Goal: Task Accomplishment & Management: Manage account settings

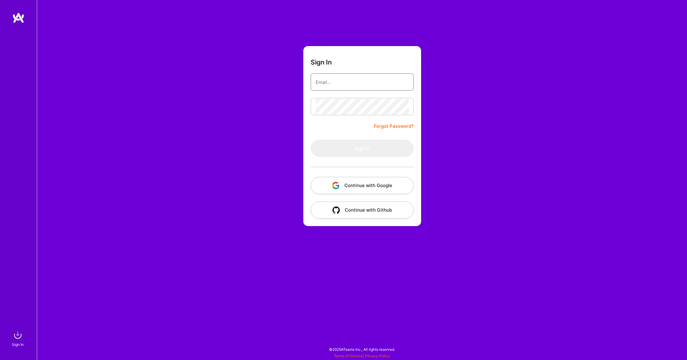
click at [354, 80] on input "email" at bounding box center [362, 82] width 93 height 16
type input "[EMAIL_ADDRESS][DOMAIN_NAME]"
click at [352, 151] on button "Sign In" at bounding box center [362, 148] width 103 height 17
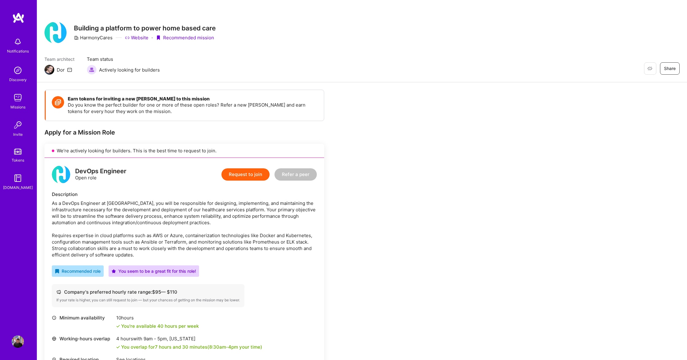
click at [19, 341] on img at bounding box center [18, 341] width 12 height 12
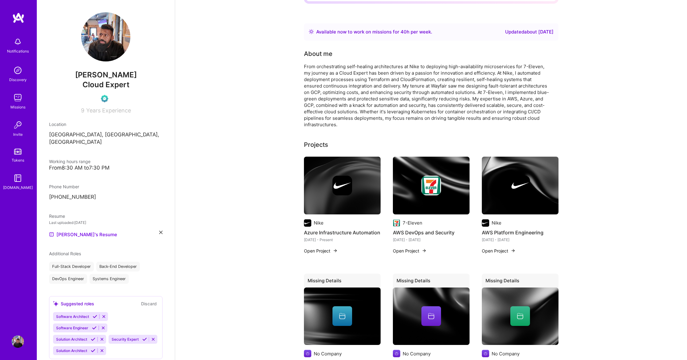
scroll to position [179, 0]
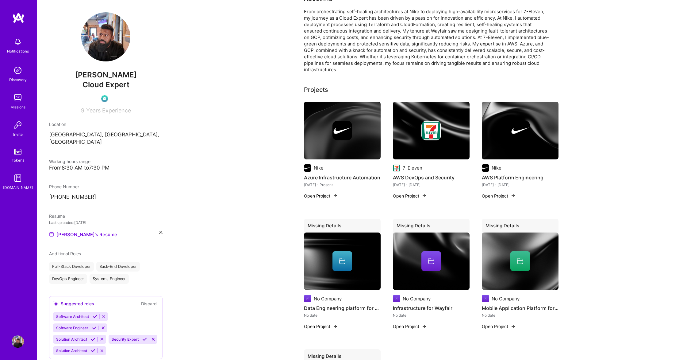
click at [159, 230] on icon at bounding box center [160, 231] width 3 height 3
click at [78, 230] on span "PDF file format" at bounding box center [82, 233] width 42 height 6
click at [73, 230] on span "PDF file format" at bounding box center [82, 233] width 42 height 6
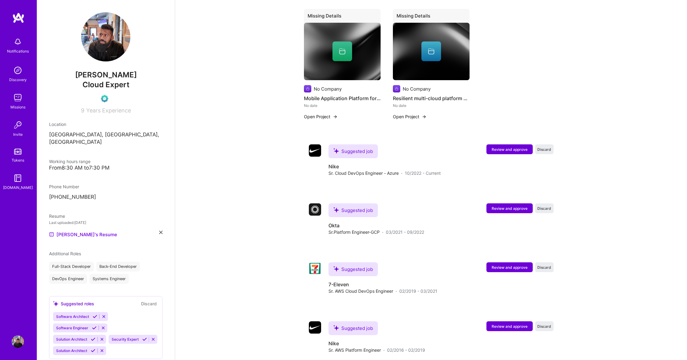
scroll to position [554, 0]
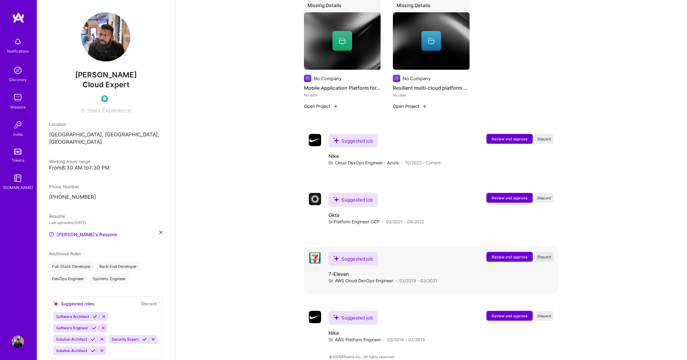
click at [548, 252] on button "Discard" at bounding box center [544, 257] width 18 height 10
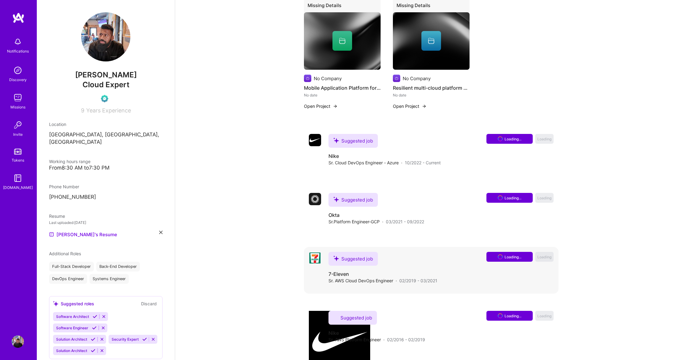
scroll to position [495, 0]
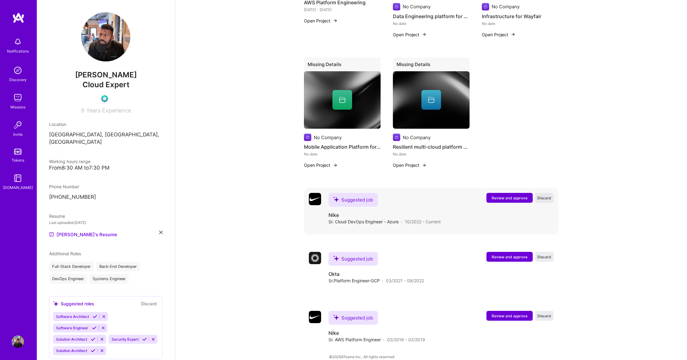
click at [541, 195] on span "Discard" at bounding box center [544, 197] width 14 height 5
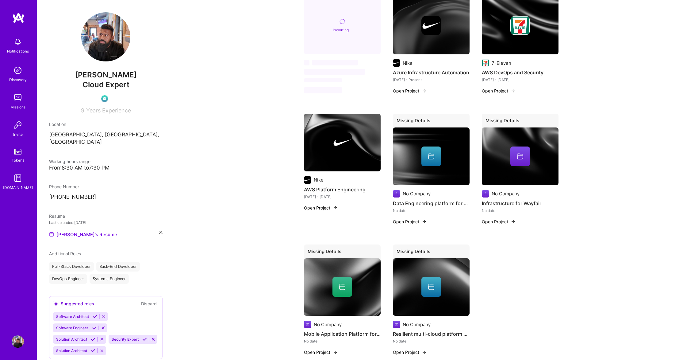
scroll to position [437, 0]
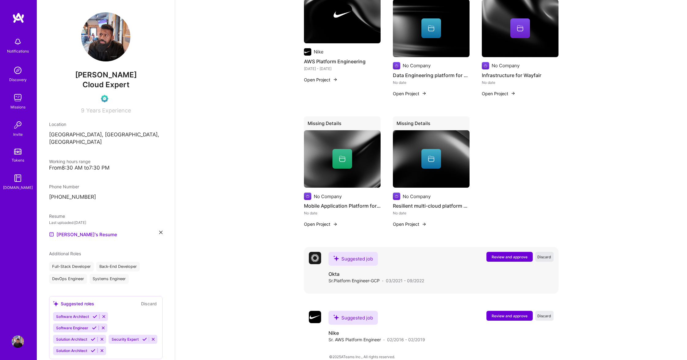
click at [545, 254] on span "Discard" at bounding box center [544, 256] width 14 height 5
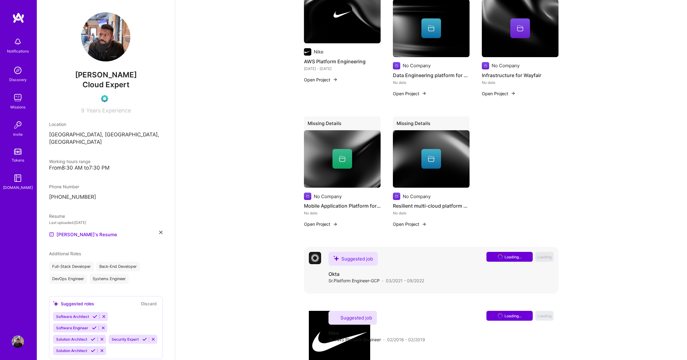
scroll to position [378, 0]
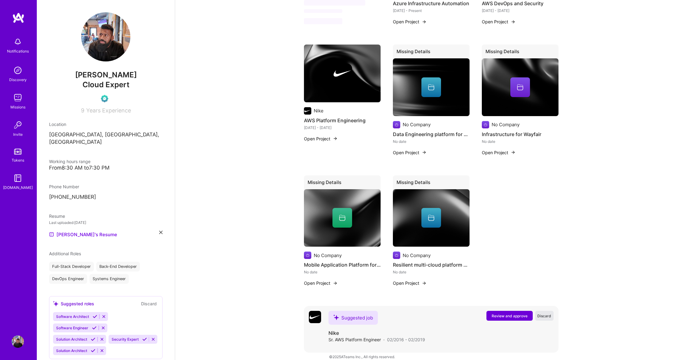
click at [550, 310] on button "Discard" at bounding box center [544, 315] width 18 height 10
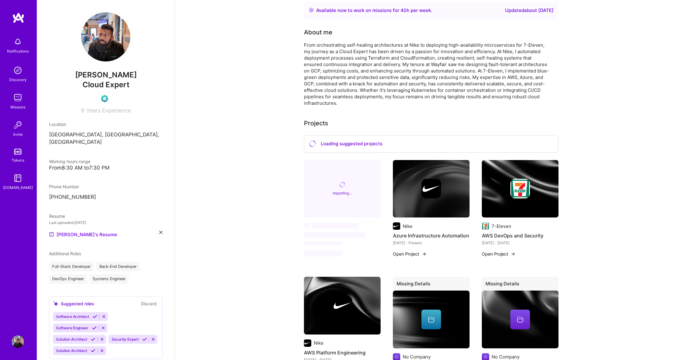
scroll to position [170, 0]
